Goal: Find contact information: Find contact information

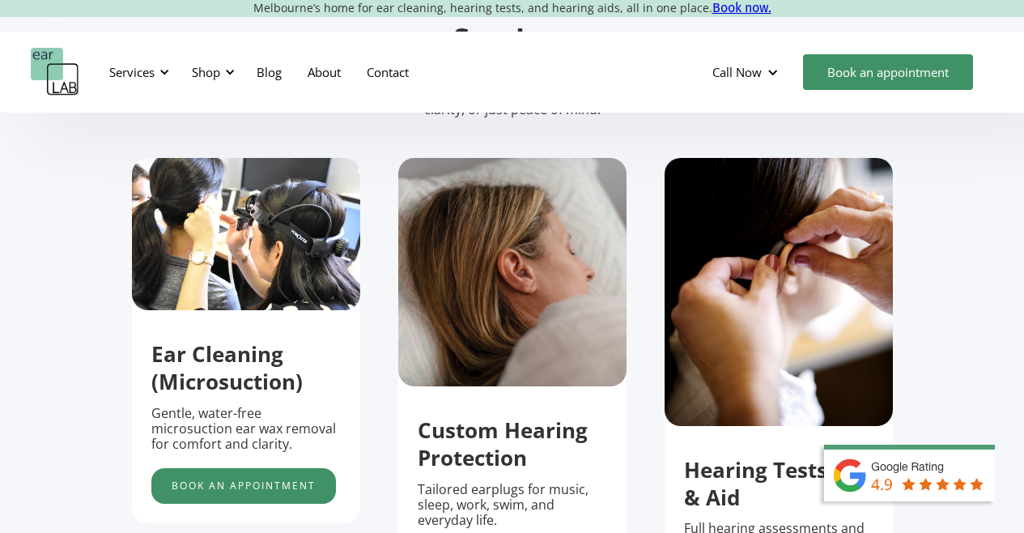
scroll to position [425, 0]
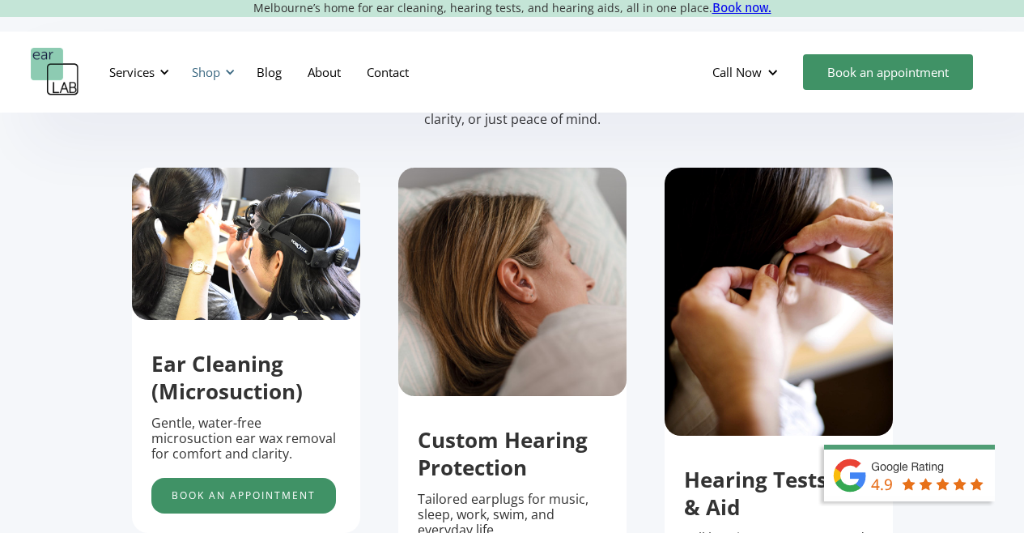
click at [224, 80] on div "Shop" at bounding box center [210, 72] width 57 height 49
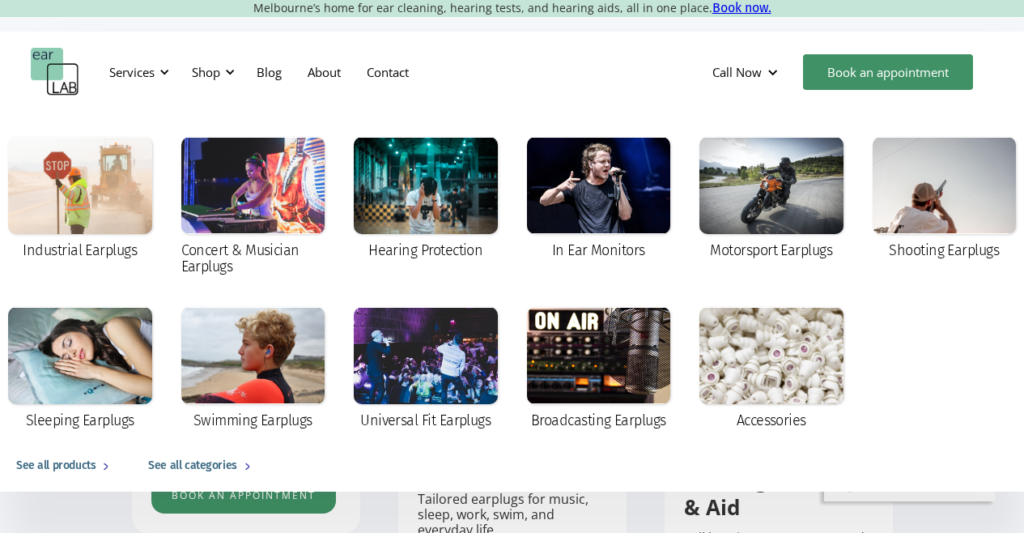
scroll to position [0, 0]
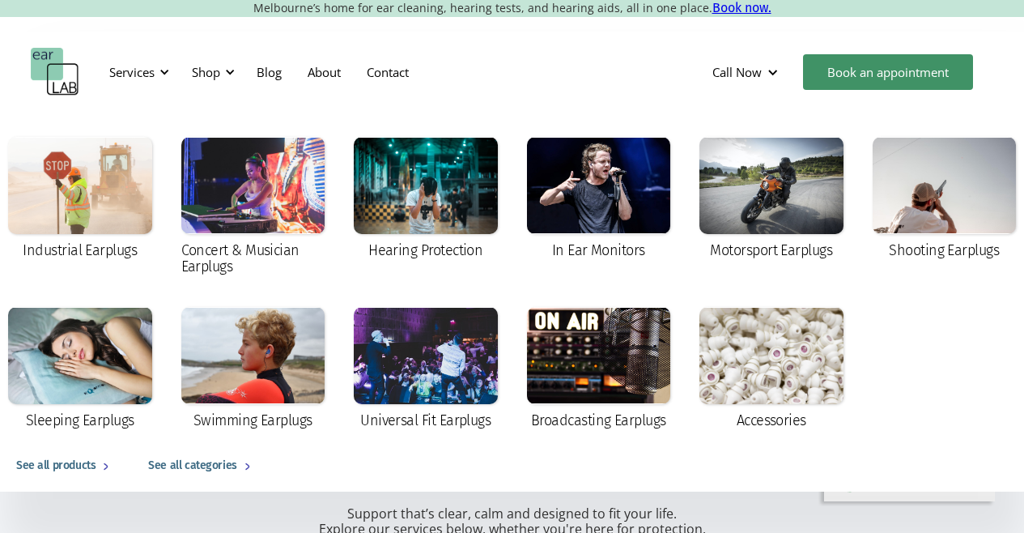
click at [45, 66] on img "home" at bounding box center [55, 72] width 49 height 49
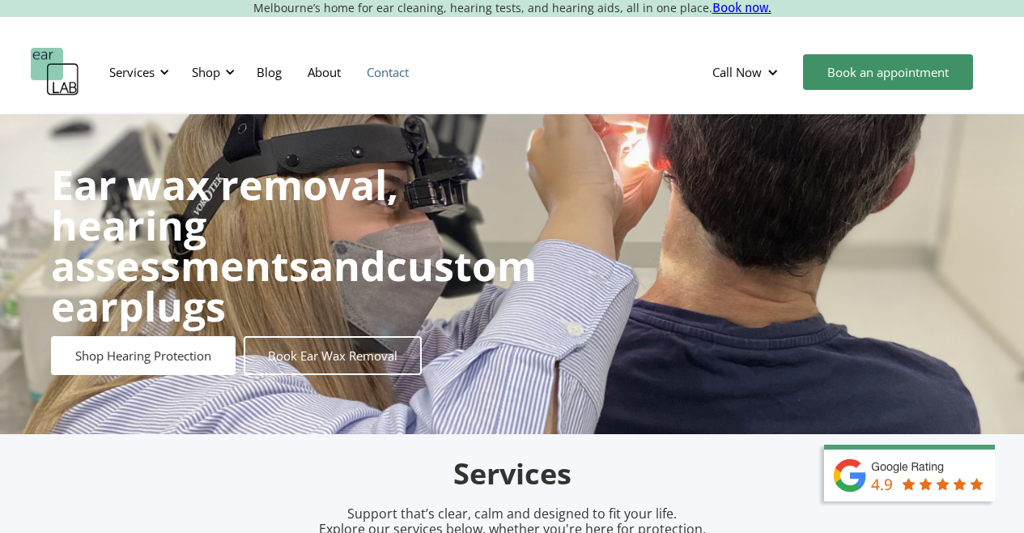
drag, startPoint x: 427, startPoint y: 74, endPoint x: 403, endPoint y: 79, distance: 24.8
click at [420, 76] on div "Services Microsuction Unblocking your ears in the safest, fastest way possible.…" at bounding box center [512, 72] width 962 height 49
click at [403, 79] on link "Contact" at bounding box center [388, 72] width 68 height 47
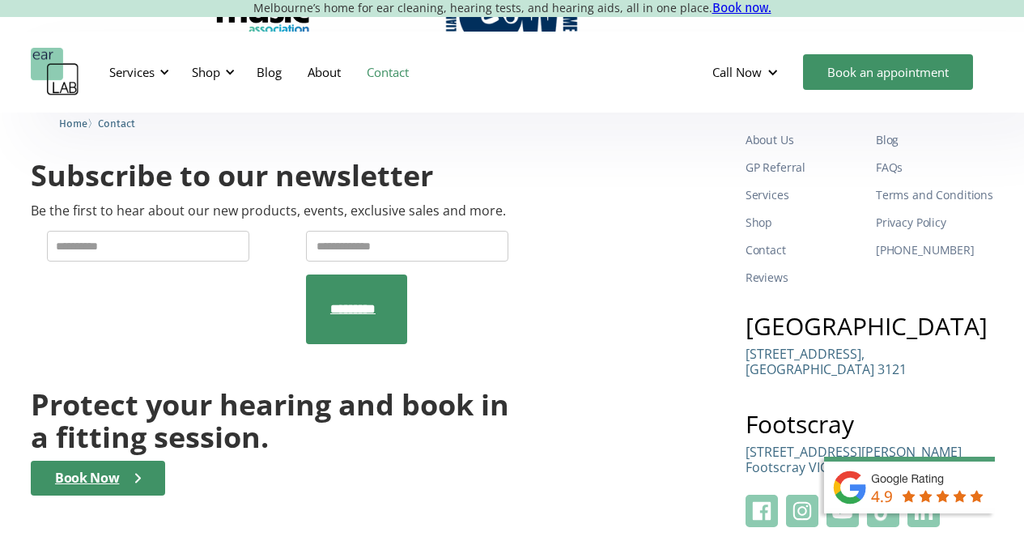
scroll to position [2960, 0]
